Goal: Find contact information: Find contact information

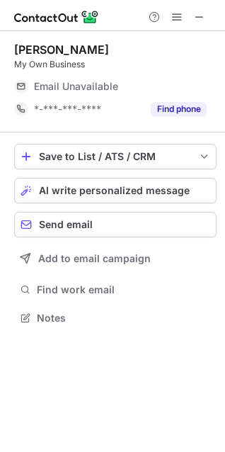
scroll to position [308, 225]
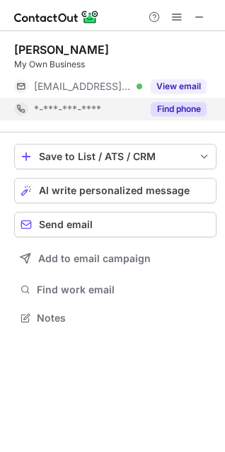
click at [172, 113] on button "Find phone" at bounding box center [179, 109] width 56 height 14
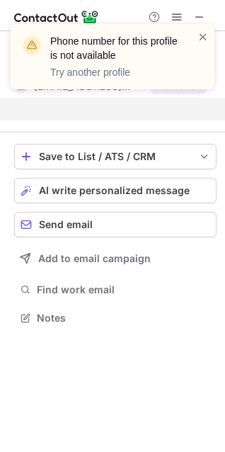
scroll to position [286, 225]
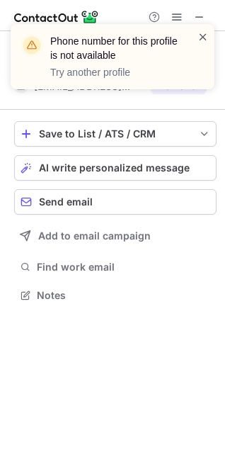
click at [201, 38] on span at bounding box center [203, 37] width 11 height 14
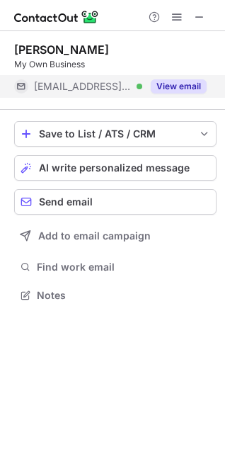
click at [181, 89] on button "View email" at bounding box center [179, 86] width 56 height 14
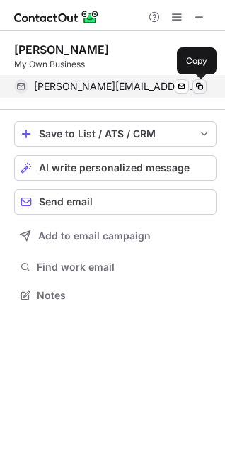
click at [198, 86] on span at bounding box center [199, 86] width 11 height 11
click at [198, 88] on span at bounding box center [199, 86] width 11 height 11
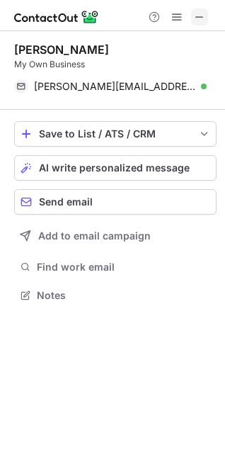
click at [203, 11] on span at bounding box center [199, 16] width 11 height 11
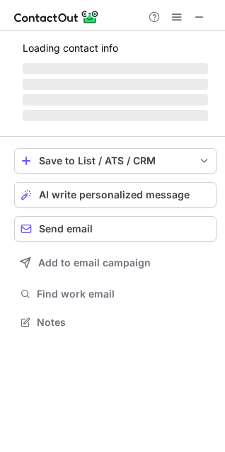
scroll to position [308, 225]
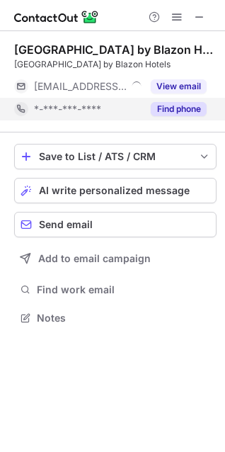
click at [193, 103] on button "Find phone" at bounding box center [179, 109] width 56 height 14
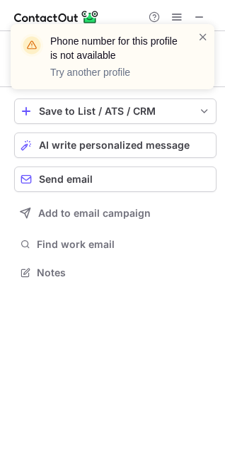
scroll to position [263, 225]
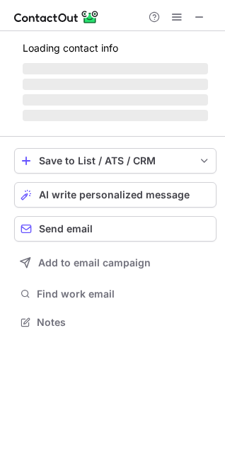
scroll to position [296, 225]
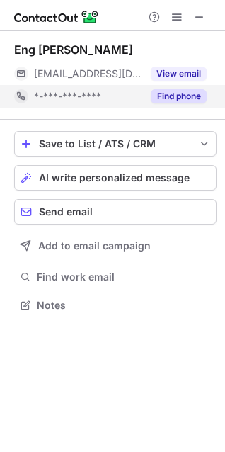
click at [171, 93] on button "Find phone" at bounding box center [179, 96] width 56 height 14
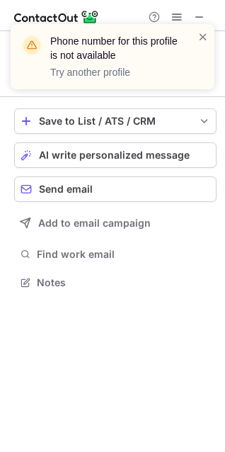
scroll to position [273, 225]
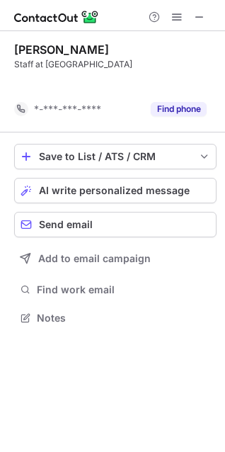
scroll to position [286, 225]
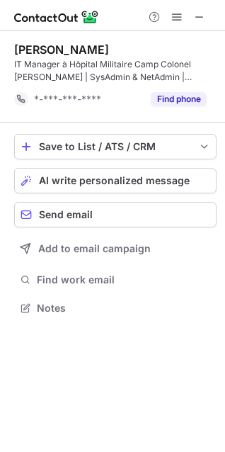
scroll to position [298, 225]
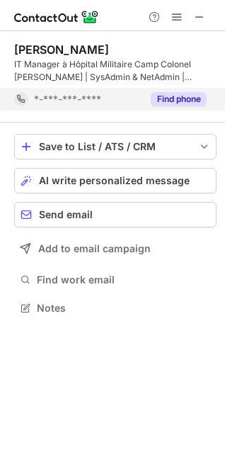
click at [184, 91] on div "Find phone" at bounding box center [174, 99] width 65 height 23
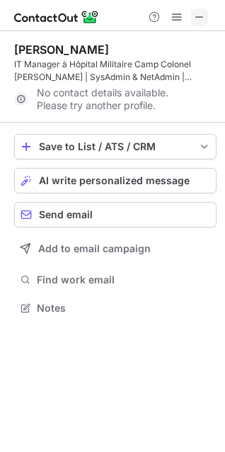
click at [201, 11] on span at bounding box center [199, 16] width 11 height 11
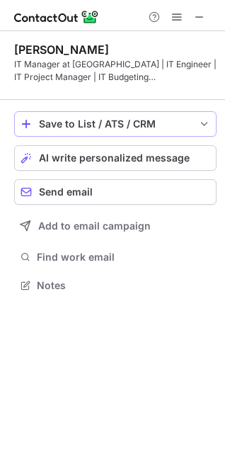
scroll to position [7, 7]
click at [202, 118] on span "save-profile-one-click" at bounding box center [204, 123] width 11 height 11
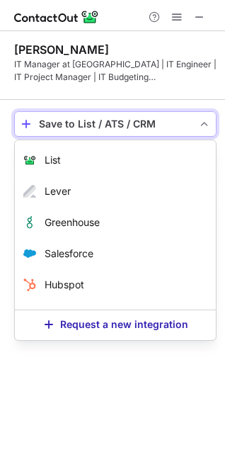
click at [202, 124] on span "save-profile-one-click" at bounding box center [204, 123] width 11 height 11
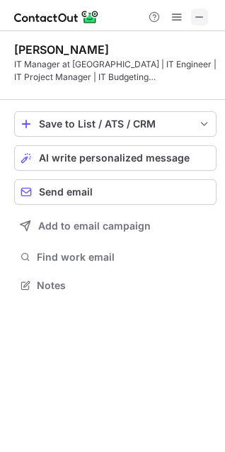
click at [200, 14] on span at bounding box center [199, 16] width 11 height 11
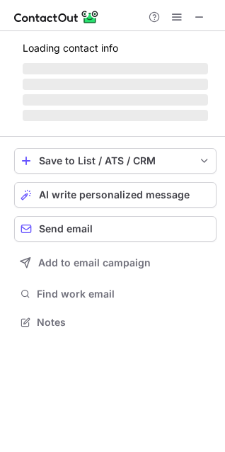
scroll to position [308, 225]
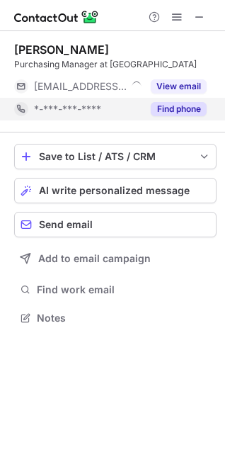
click at [184, 108] on button "Find phone" at bounding box center [179, 109] width 56 height 14
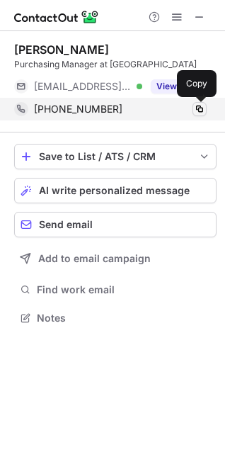
click at [196, 106] on span at bounding box center [199, 108] width 11 height 11
click at [195, 106] on span at bounding box center [199, 108] width 11 height 11
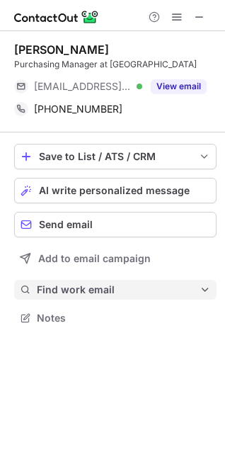
click at [189, 292] on span "Find work email" at bounding box center [118, 290] width 163 height 13
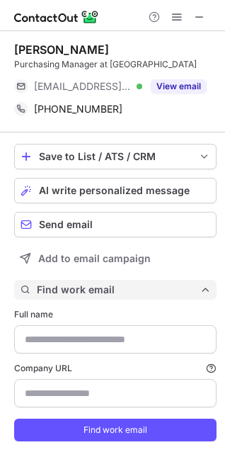
type input "**********"
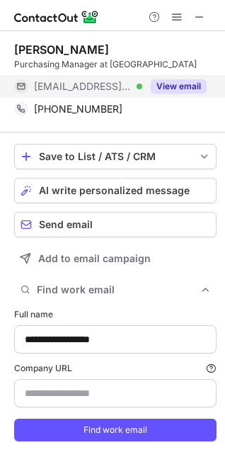
click at [176, 87] on button "View email" at bounding box center [179, 86] width 56 height 14
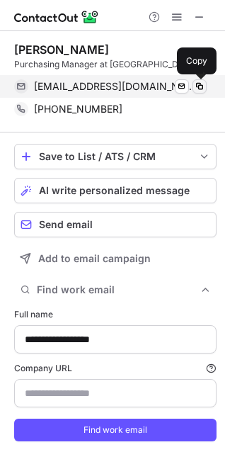
click at [197, 84] on span at bounding box center [199, 86] width 11 height 11
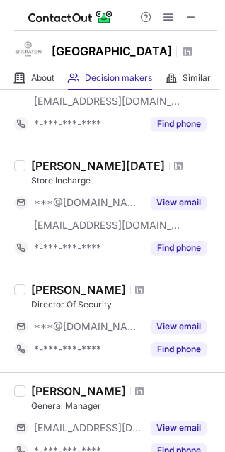
scroll to position [425, 0]
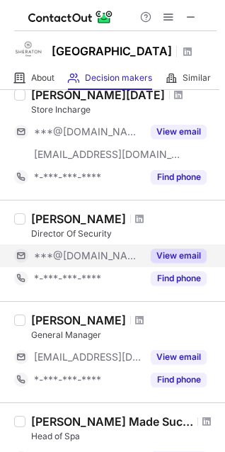
click at [181, 257] on button "View email" at bounding box center [179, 256] width 56 height 14
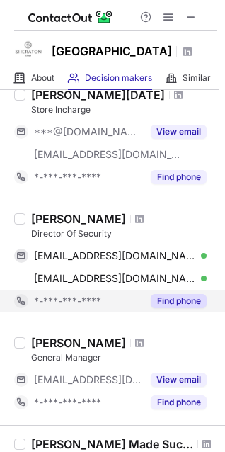
click at [175, 299] on button "Find phone" at bounding box center [179, 301] width 56 height 14
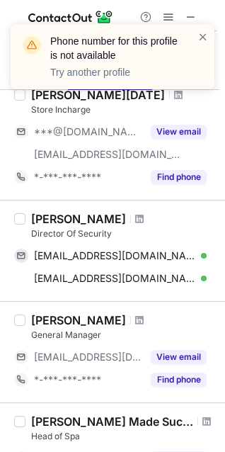
drag, startPoint x: 30, startPoint y: 216, endPoint x: 117, endPoint y: 219, distance: 87.2
click at [117, 219] on div "Ismail Albulushi Director Of Security albulushiismail@yahoo.com Verified Send e…" at bounding box center [121, 251] width 191 height 78
copy div "Ismail Albulushi"
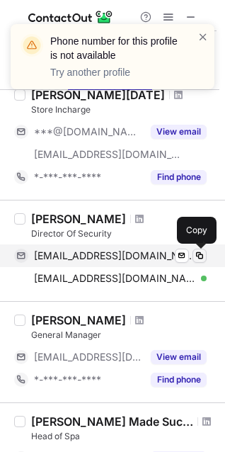
click at [198, 254] on span at bounding box center [199, 255] width 11 height 11
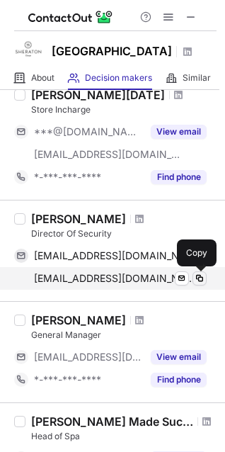
click at [198, 277] on span at bounding box center [199, 278] width 11 height 11
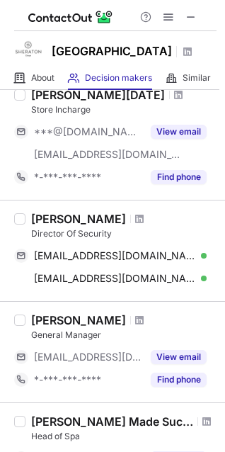
click at [195, 308] on div "Samir Messaoudi General Manager ***@sheraton.com View email *-***-***-**** Find…" at bounding box center [112, 351] width 225 height 101
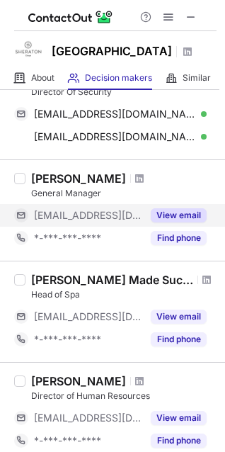
click at [190, 215] on button "View email" at bounding box center [179, 215] width 56 height 14
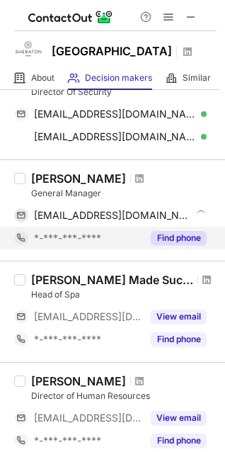
click at [186, 240] on button "Find phone" at bounding box center [179, 238] width 56 height 14
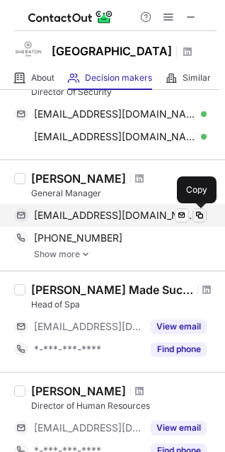
click at [198, 215] on span at bounding box center [199, 215] width 11 height 11
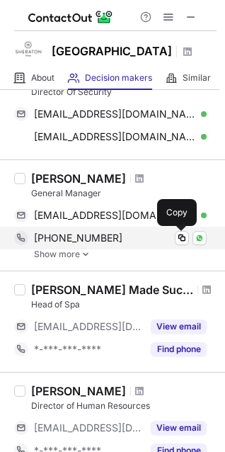
click at [179, 237] on span at bounding box center [181, 237] width 11 height 11
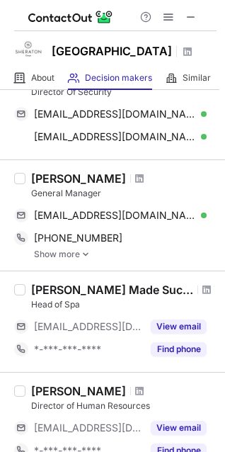
drag, startPoint x: 31, startPoint y: 177, endPoint x: 125, endPoint y: 176, distance: 94.3
click at [125, 176] on div "Samir Messaoudi" at bounding box center [124, 179] width 186 height 14
copy div "Samir Messaoudi"
click at [152, 302] on div "Head of Spa" at bounding box center [124, 304] width 186 height 13
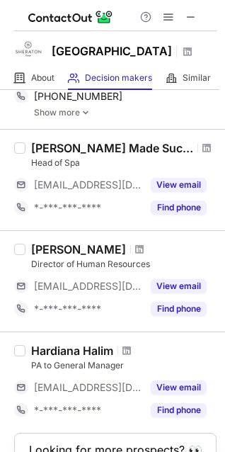
scroll to position [780, 0]
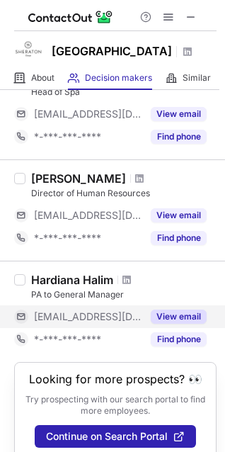
click at [183, 312] on button "View email" at bounding box center [179, 317] width 56 height 14
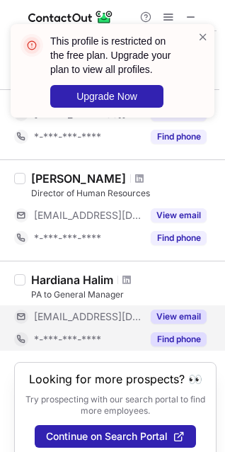
click at [183, 337] on button "Find phone" at bounding box center [179, 339] width 56 height 14
click at [194, 315] on button "View email" at bounding box center [179, 317] width 56 height 14
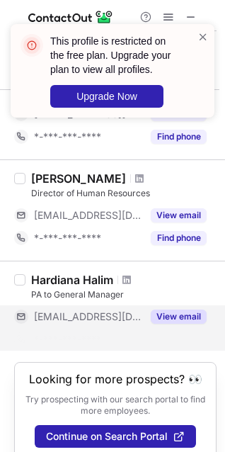
scroll to position [775, 0]
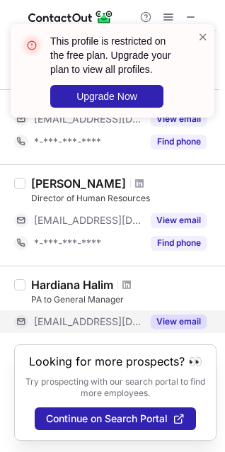
click at [189, 320] on button "View email" at bounding box center [179, 322] width 56 height 14
click at [182, 321] on button "View email" at bounding box center [179, 322] width 56 height 14
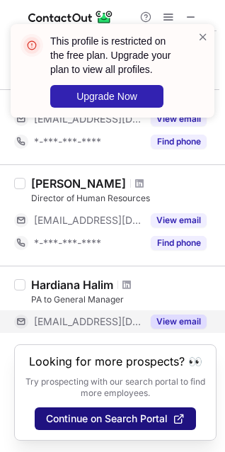
click at [136, 423] on span "Continue on Search Portal" at bounding box center [107, 418] width 122 height 11
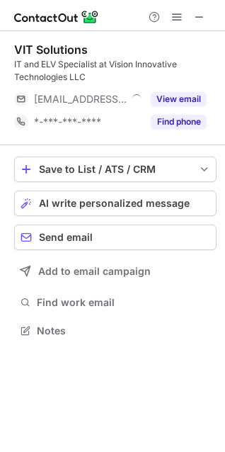
scroll to position [321, 225]
click at [204, 12] on span at bounding box center [199, 16] width 11 height 11
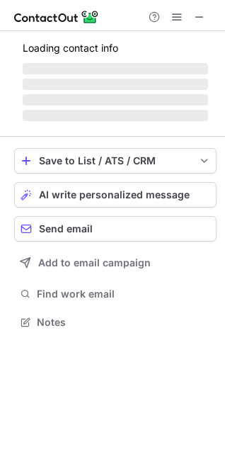
scroll to position [308, 225]
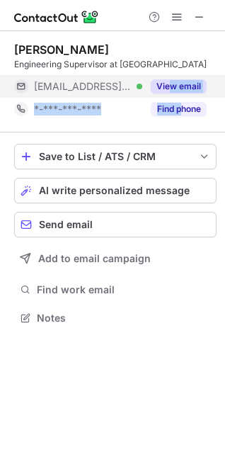
click at [172, 80] on button "View email" at bounding box center [179, 86] width 56 height 14
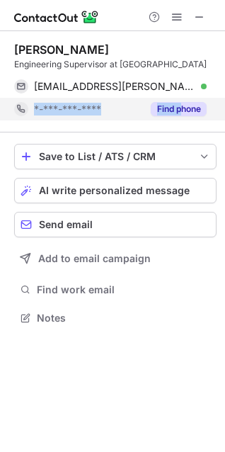
click at [182, 108] on button "Find phone" at bounding box center [179, 109] width 56 height 14
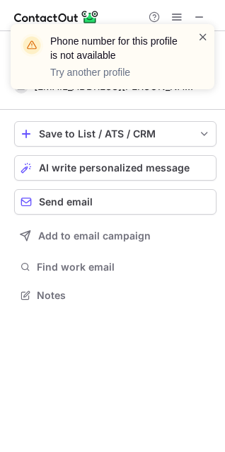
scroll to position [286, 225]
click at [202, 35] on span at bounding box center [203, 37] width 11 height 14
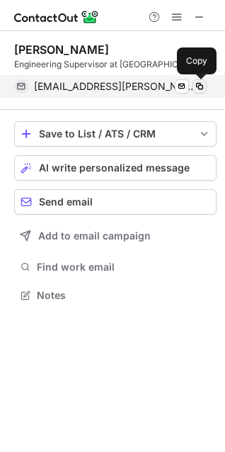
click at [197, 86] on span at bounding box center [199, 86] width 11 height 11
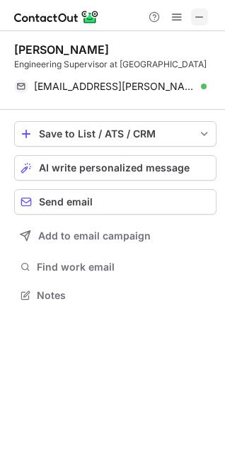
click at [202, 17] on span at bounding box center [199, 16] width 11 height 11
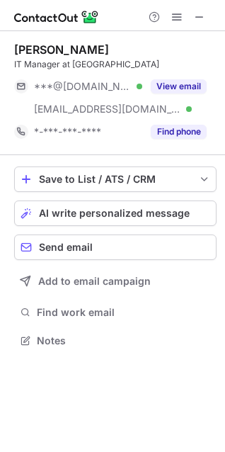
scroll to position [331, 225]
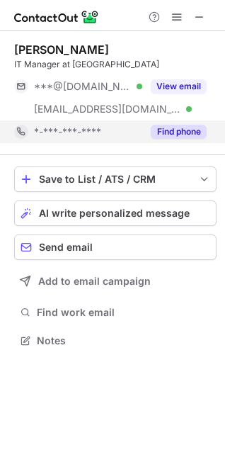
click at [197, 127] on button "Find phone" at bounding box center [179, 132] width 56 height 14
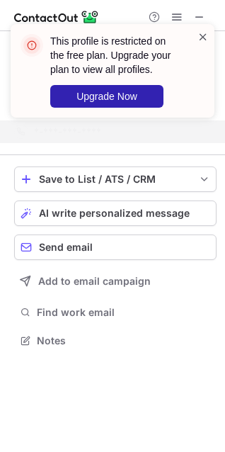
click at [201, 39] on span at bounding box center [203, 37] width 11 height 14
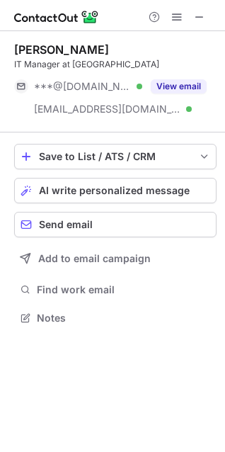
scroll to position [308, 225]
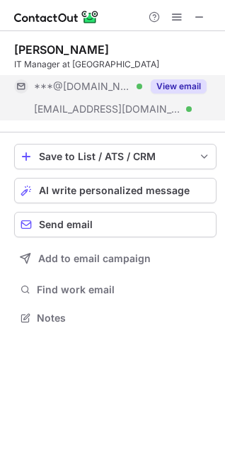
click at [161, 89] on button "View email" at bounding box center [179, 86] width 56 height 14
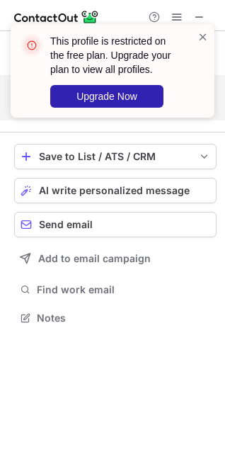
click at [201, 33] on span at bounding box center [203, 37] width 11 height 14
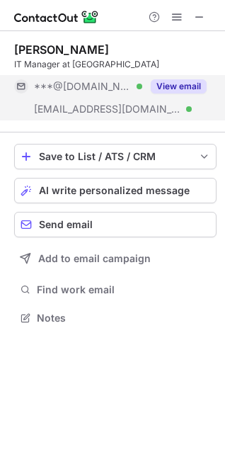
click at [198, 15] on div "This profile is restricted on the free plan. Upgrade your plan to view all prof…" at bounding box center [112, 76] width 227 height 133
click at [201, 16] on span at bounding box center [199, 16] width 11 height 11
